Goal: Task Accomplishment & Management: Use online tool/utility

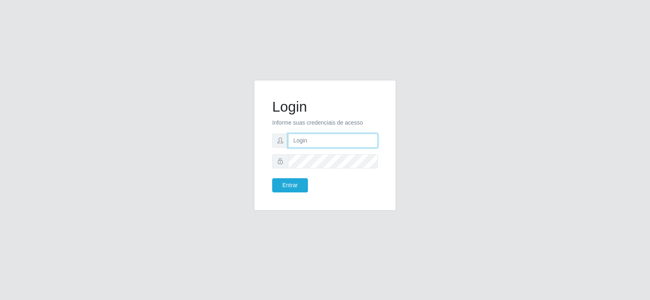
type input "[EMAIL_ADDRESS][DOMAIN_NAME]"
click at [359, 141] on input "[EMAIL_ADDRESS][DOMAIN_NAME]" at bounding box center [333, 141] width 90 height 14
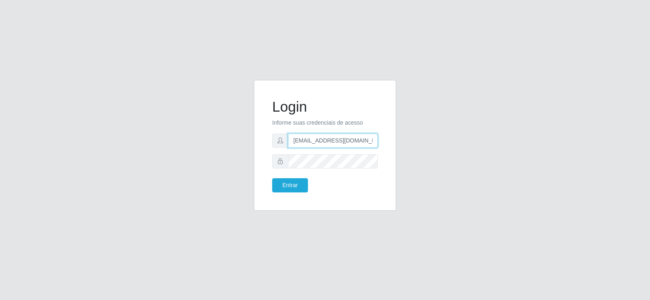
click at [359, 141] on input "[EMAIL_ADDRESS][DOMAIN_NAME]" at bounding box center [333, 141] width 90 height 14
click at [360, 141] on input "[EMAIL_ADDRESS][DOMAIN_NAME]" at bounding box center [333, 141] width 90 height 14
type input "[EMAIL_ADDRESS][DOMAIN_NAME]"
click at [285, 185] on button "Entrar" at bounding box center [290, 185] width 36 height 14
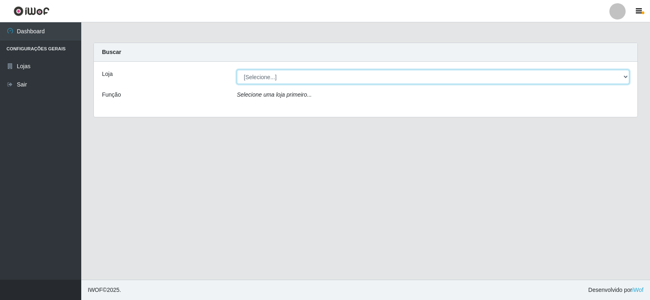
drag, startPoint x: 350, startPoint y: 74, endPoint x: 348, endPoint y: 79, distance: 5.6
click at [350, 74] on select "[Selecione...] Supermercado Tadeu - [GEOGRAPHIC_DATA]" at bounding box center [433, 77] width 392 height 14
select select "195"
click at [237, 70] on select "[Selecione...] Supermercado Tadeu - [GEOGRAPHIC_DATA]" at bounding box center [433, 77] width 392 height 14
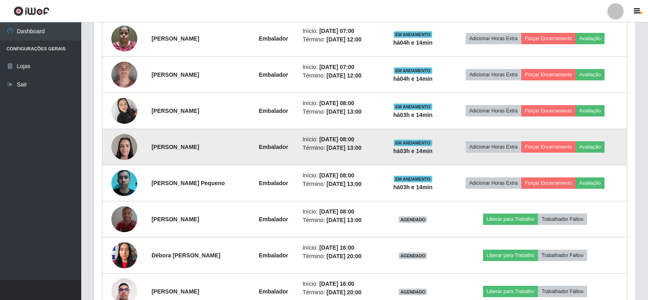
scroll to position [406, 0]
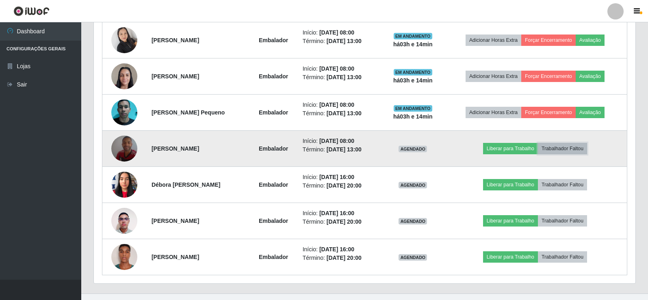
click at [560, 145] on button "Trabalhador Faltou" at bounding box center [562, 148] width 49 height 11
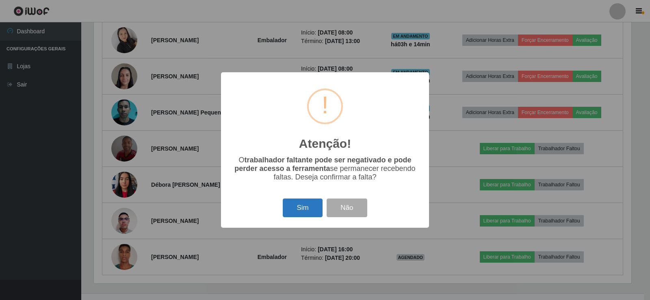
click at [291, 207] on button "Sim" at bounding box center [302, 208] width 39 height 19
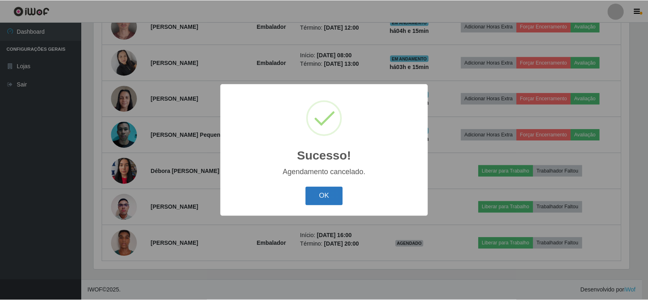
scroll to position [384, 0]
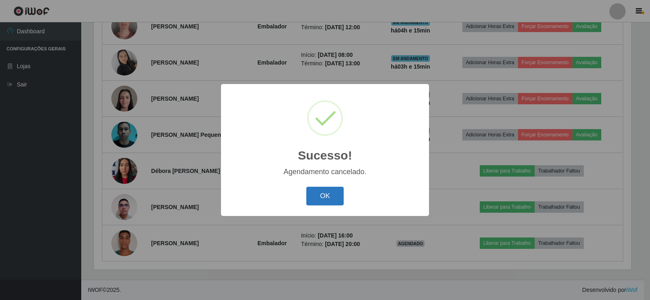
click at [317, 188] on button "OK" at bounding box center [325, 196] width 38 height 19
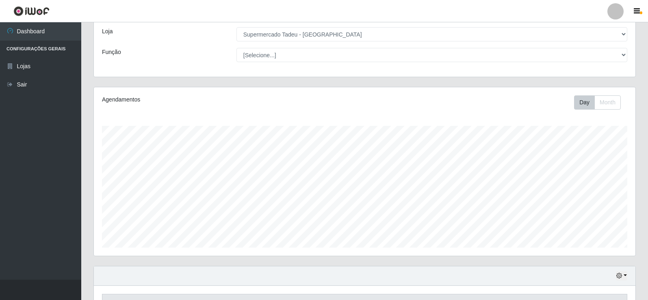
scroll to position [0, 0]
